Goal: Transaction & Acquisition: Purchase product/service

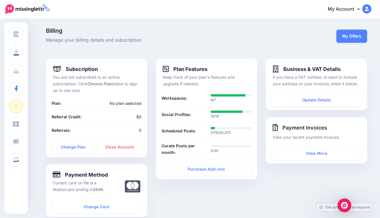
click at [366, 13] on img at bounding box center [366, 8] width 9 height 9
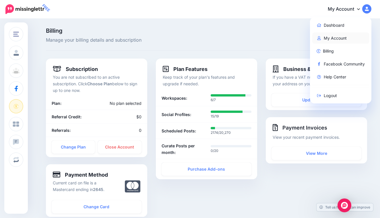
click at [337, 41] on link "My Account" at bounding box center [340, 37] width 57 height 11
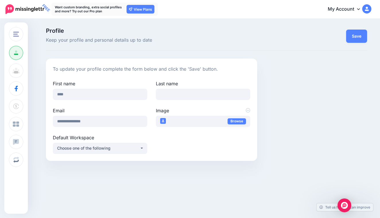
click at [349, 7] on link "My Account" at bounding box center [346, 9] width 49 height 14
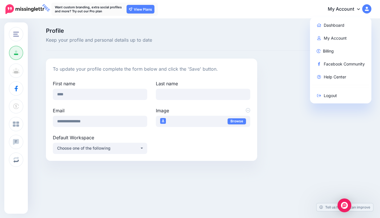
click at [186, 55] on div "Profile Keep your profile and personal details up to date Save To update your p…" at bounding box center [207, 94] width 330 height 133
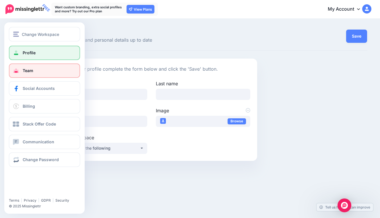
click at [15, 67] on link "Team" at bounding box center [44, 70] width 71 height 14
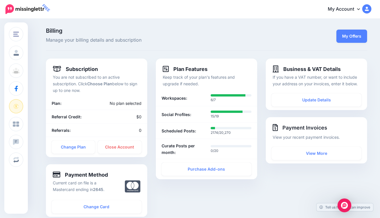
click at [128, 34] on p "Billing Manage your billing details and subscription" at bounding box center [151, 36] width 211 height 16
click at [205, 134] on div "Scheduled Posts:" at bounding box center [181, 130] width 49 height 9
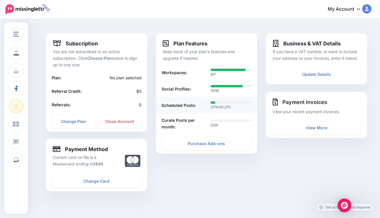
scroll to position [19, 0]
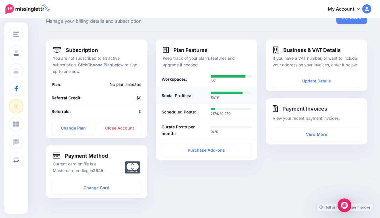
click at [177, 94] on b "Social Profiles:" at bounding box center [177, 95] width 30 height 7
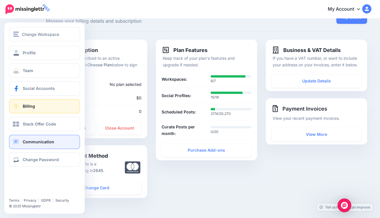
click at [24, 144] on link "Communication" at bounding box center [44, 142] width 71 height 14
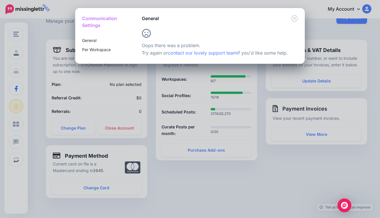
click at [293, 18] on icon "Close" at bounding box center [294, 18] width 7 height 7
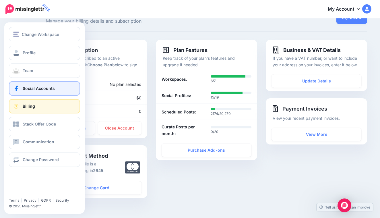
click at [29, 87] on span "Social Accounts" at bounding box center [39, 88] width 32 height 5
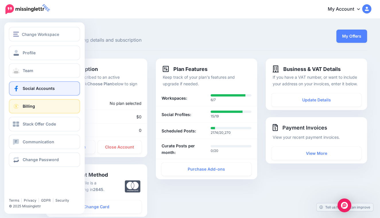
click at [23, 89] on span "Social Accounts" at bounding box center [39, 88] width 32 height 5
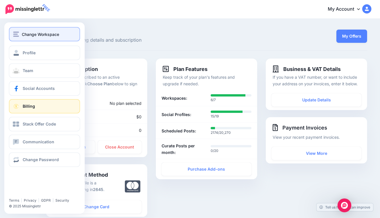
click at [38, 37] on span "Change Workspace" at bounding box center [40, 34] width 37 height 7
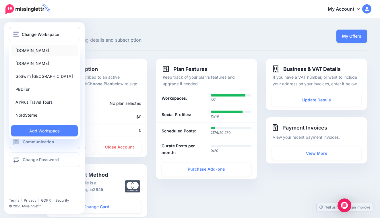
click at [37, 45] on link "[DOMAIN_NAME]" at bounding box center [44, 50] width 67 height 11
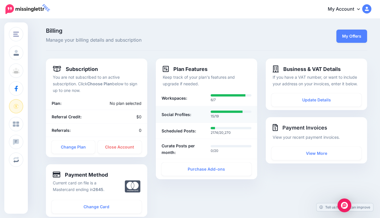
click at [222, 117] on p "15/19" at bounding box center [231, 116] width 41 height 6
click at [192, 117] on div "Social Profiles:" at bounding box center [181, 114] width 49 height 9
click at [180, 113] on b "Social Profiles:" at bounding box center [177, 114] width 30 height 7
click at [187, 133] on b "Scheduled Posts:" at bounding box center [179, 130] width 34 height 7
click at [215, 134] on p "2174/20,270" at bounding box center [231, 133] width 41 height 6
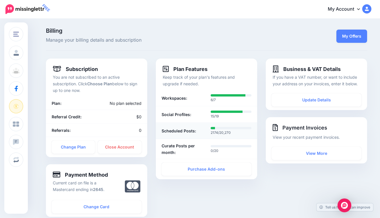
click at [215, 134] on p "2174/20,270" at bounding box center [231, 133] width 41 height 6
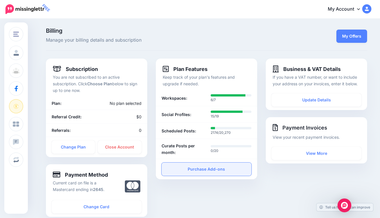
click at [209, 166] on link "Purchase Add-ons" at bounding box center [207, 168] width 90 height 13
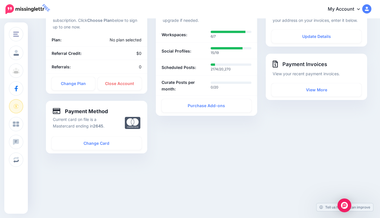
scroll to position [63, 0]
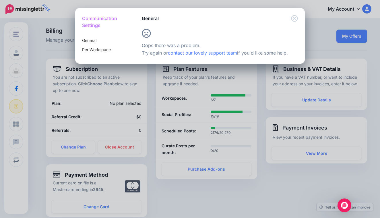
click at [294, 19] on icon "Close" at bounding box center [294, 18] width 7 height 7
